Goal: Information Seeking & Learning: Find contact information

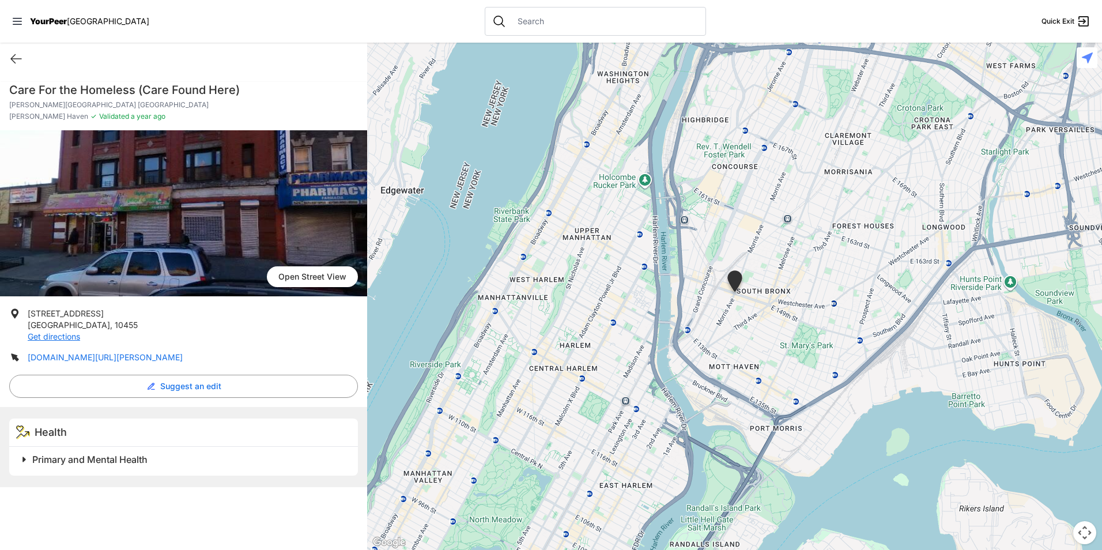
click at [124, 355] on link "[DOMAIN_NAME][URL][PERSON_NAME]" at bounding box center [105, 357] width 155 height 10
drag, startPoint x: 90, startPoint y: 332, endPoint x: 27, endPoint y: 313, distance: 66.7
click at [27, 313] on li "[STREET_ADDRESS] Get directions" at bounding box center [183, 325] width 349 height 35
drag, startPoint x: 27, startPoint y: 313, endPoint x: 35, endPoint y: 313, distance: 8.1
copy p "[STREET_ADDRESS] Get directions"
